Goal: Task Accomplishment & Management: Use online tool/utility

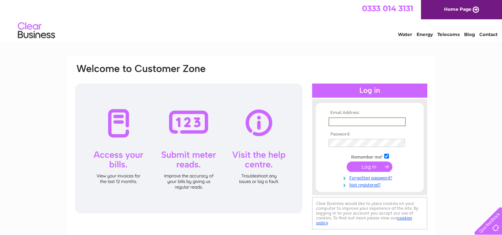
click at [354, 123] on input "text" at bounding box center [367, 121] width 77 height 9
type input "hollins.dockray@gmail.com"
click at [364, 168] on input "submit" at bounding box center [370, 166] width 46 height 10
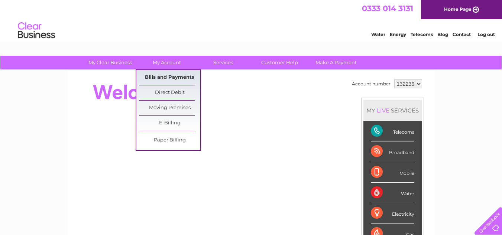
click at [169, 74] on link "Bills and Payments" at bounding box center [169, 77] width 61 height 15
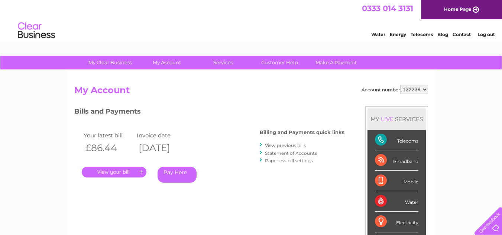
click at [124, 174] on link "." at bounding box center [114, 172] width 65 height 11
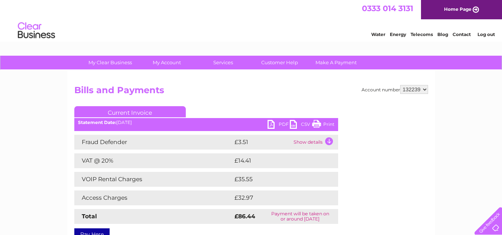
click at [318, 124] on link "Print" at bounding box center [323, 125] width 22 height 11
click at [472, 9] on link "Home Page" at bounding box center [461, 9] width 81 height 19
